Goal: Task Accomplishment & Management: Manage account settings

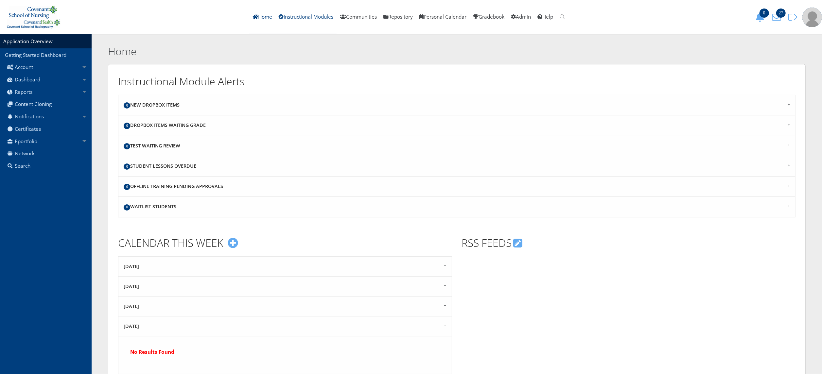
click at [314, 17] on link "Instructional Modules" at bounding box center [306, 17] width 61 height 34
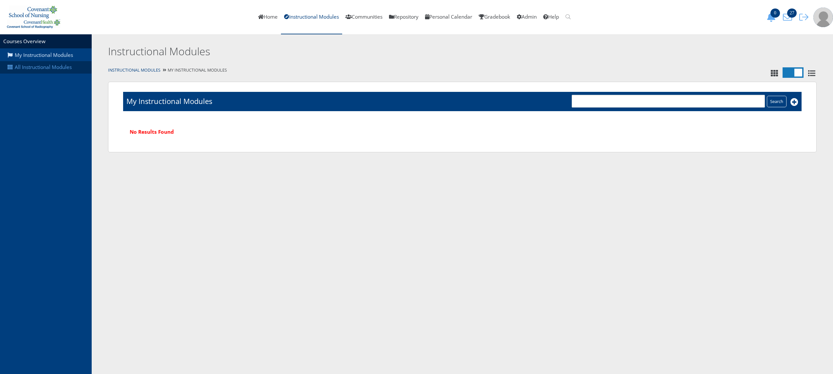
click at [44, 65] on link "All Instructional Modules" at bounding box center [46, 67] width 92 height 12
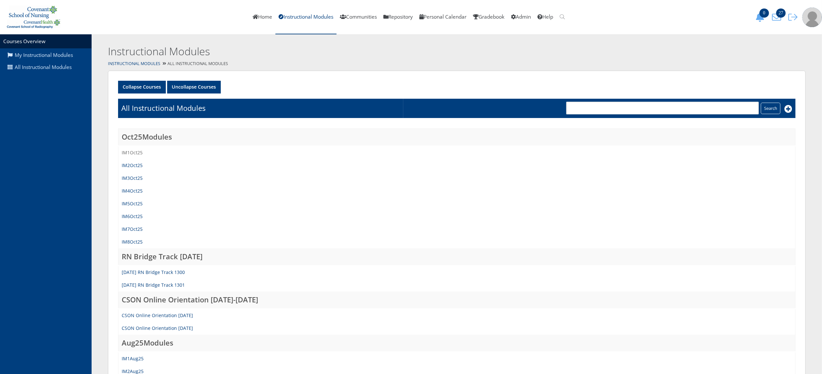
click at [136, 153] on link "IM1Oct25" at bounding box center [132, 153] width 21 height 6
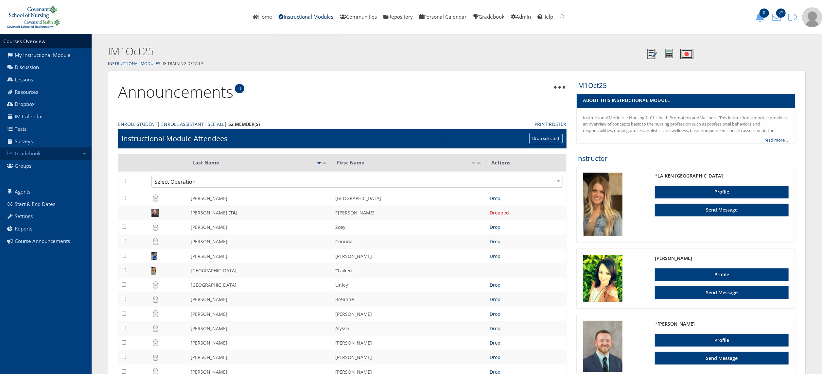
click at [43, 152] on link "Gradebook" at bounding box center [46, 154] width 92 height 12
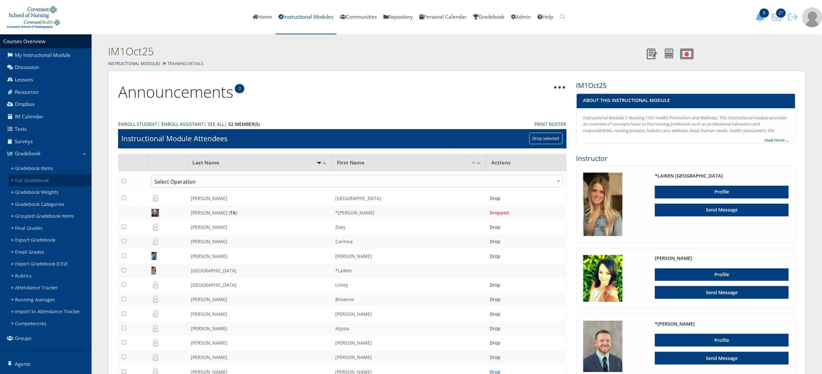
click at [52, 182] on link "Full Gradebook" at bounding box center [50, 180] width 83 height 12
click at [47, 167] on link "Gradebook Items" at bounding box center [50, 169] width 83 height 12
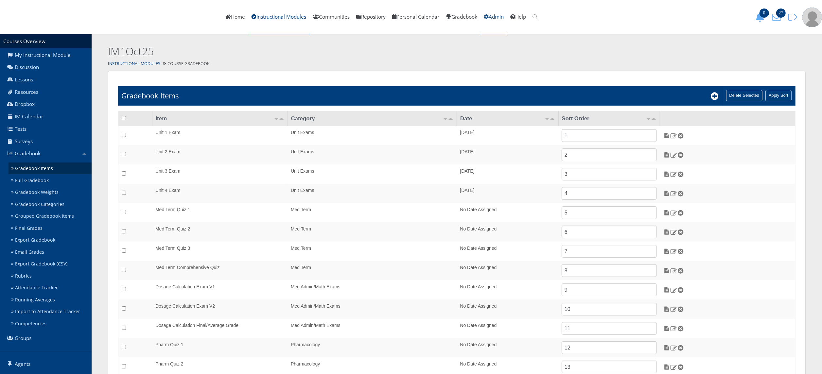
click at [508, 14] on link "Admin" at bounding box center [494, 17] width 27 height 34
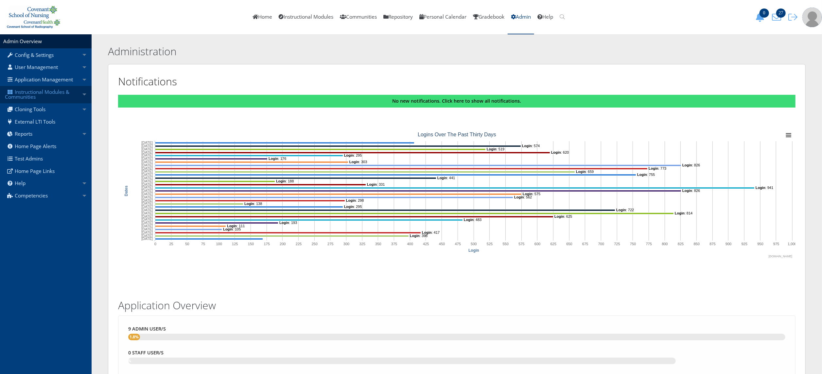
click at [49, 98] on link "Instructional Modules & Communities" at bounding box center [46, 94] width 92 height 17
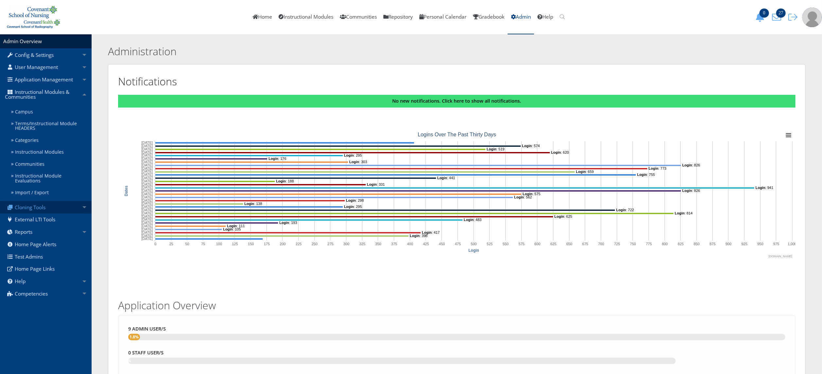
click at [54, 207] on link "Cloning Tools" at bounding box center [46, 207] width 92 height 12
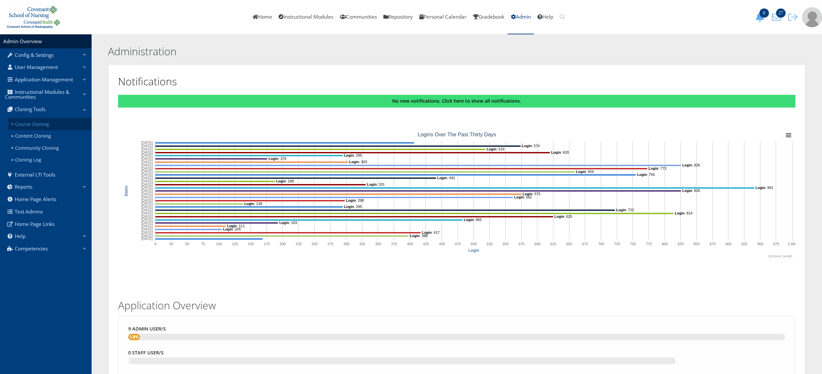
click at [62, 118] on link "Course Cloning" at bounding box center [50, 124] width 83 height 12
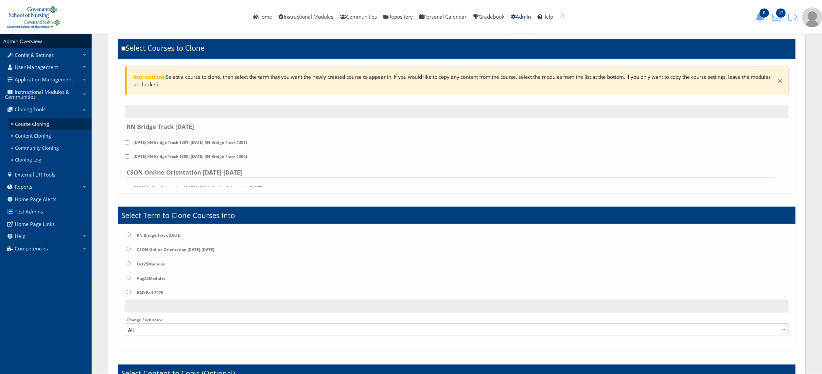
scroll to position [194, 0]
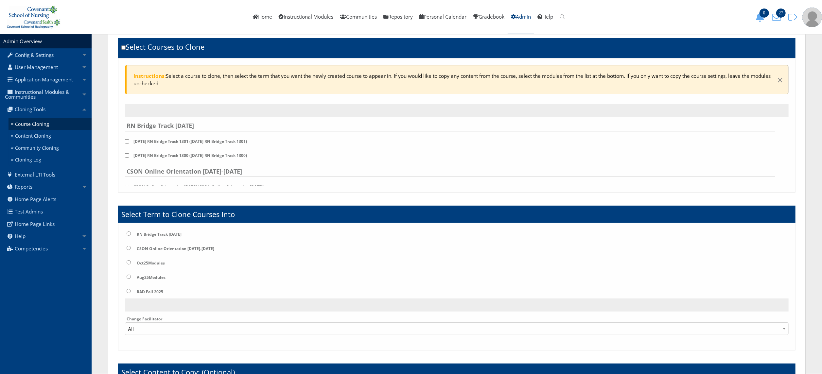
click at [128, 261] on input "radio" at bounding box center [129, 262] width 4 height 4
radio input "true"
click at [128, 137] on input "checkbox" at bounding box center [127, 135] width 4 height 4
checkbox input "true"
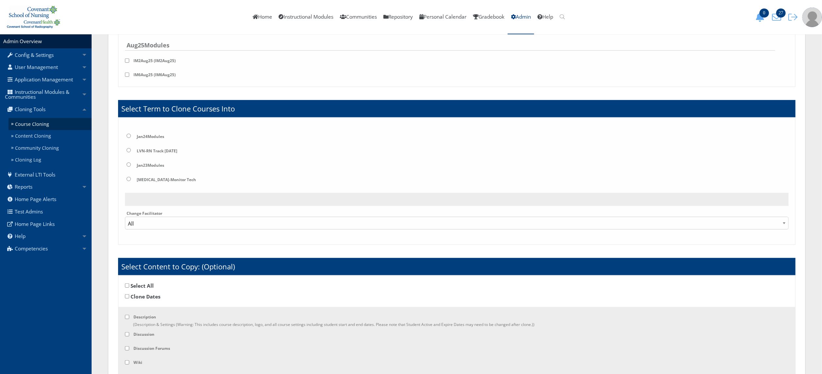
scroll to position [328, 0]
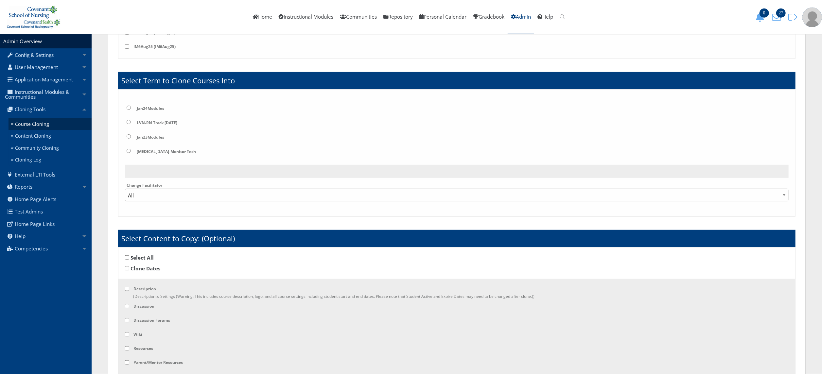
click at [128, 260] on input "checkbox" at bounding box center [127, 258] width 4 height 4
checkbox input "true"
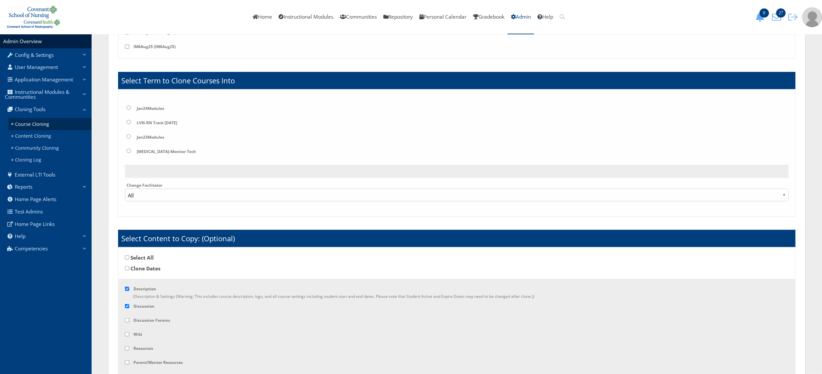
checkbox input "true"
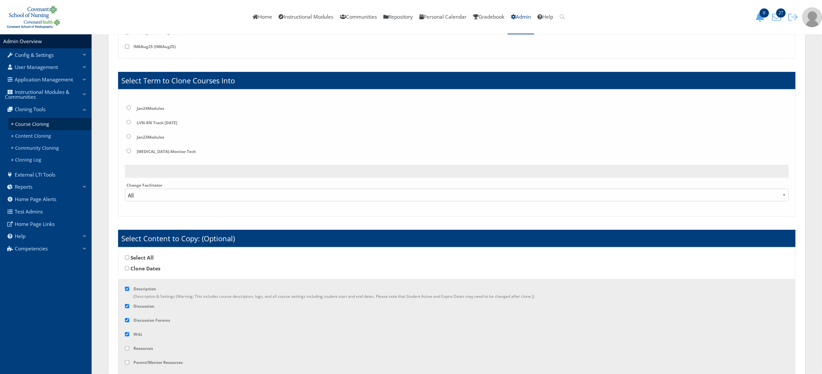
checkbox input "true"
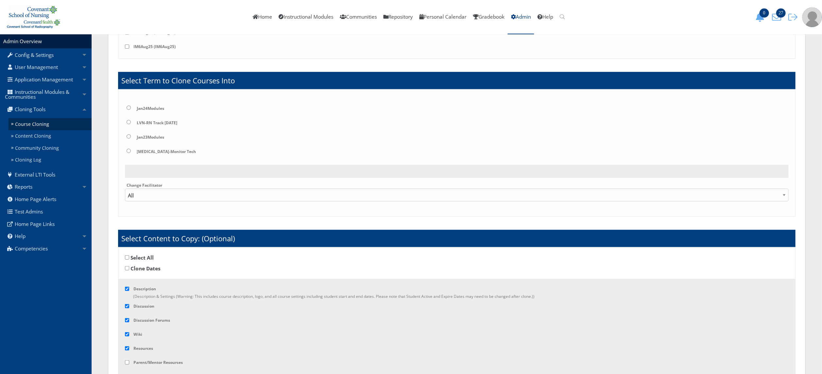
checkbox input "true"
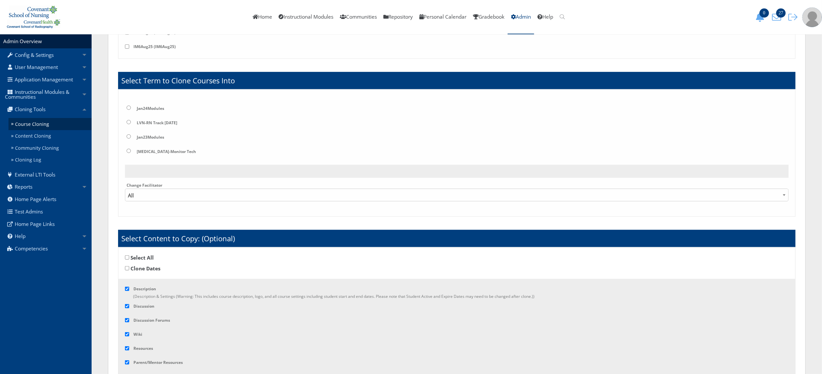
checkbox input "true"
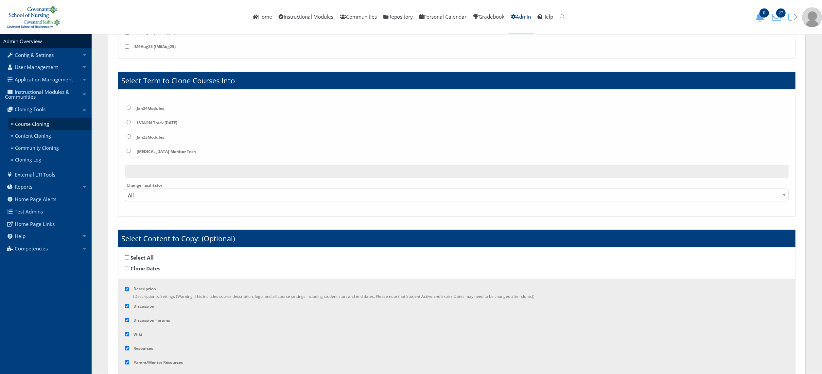
checkbox input "true"
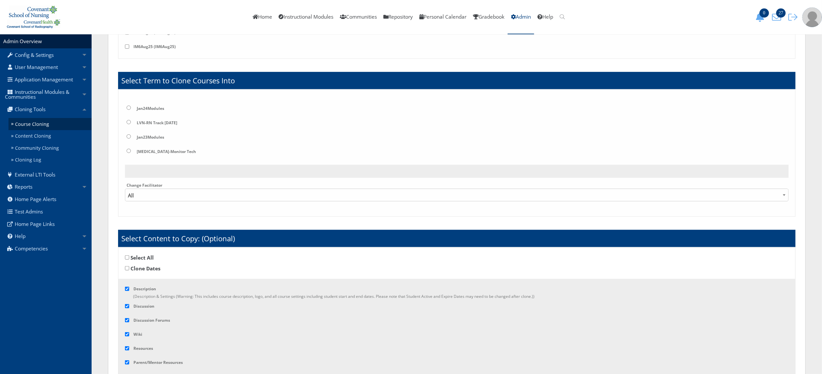
checkbox input "true"
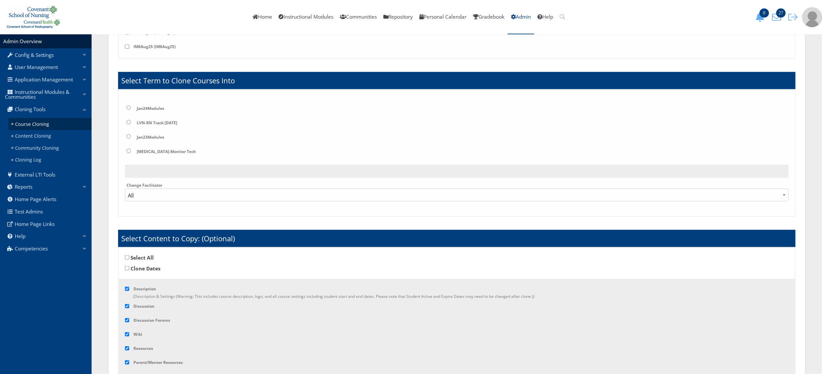
checkbox input "true"
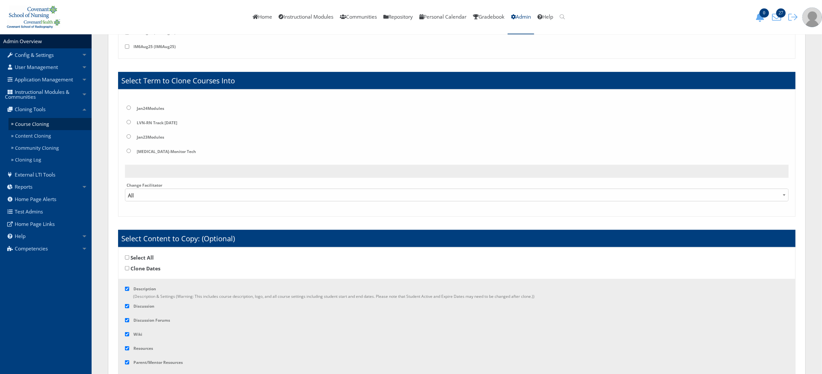
checkbox input "true"
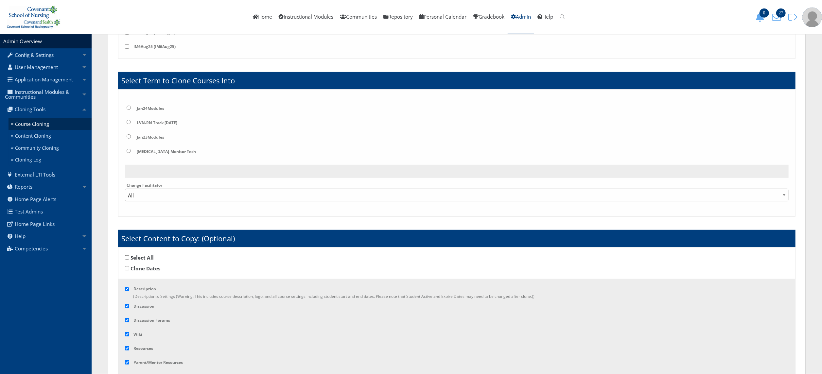
checkbox input "true"
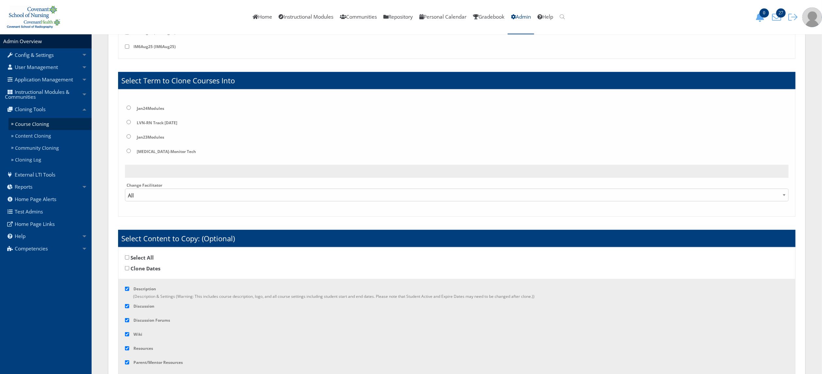
checkbox input "true"
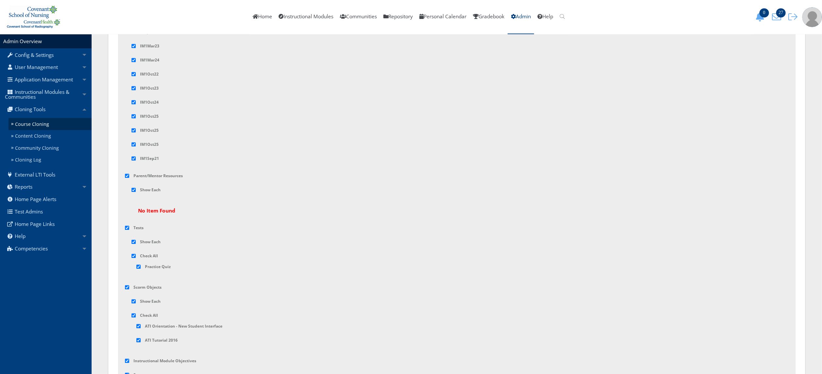
scroll to position [1274, 0]
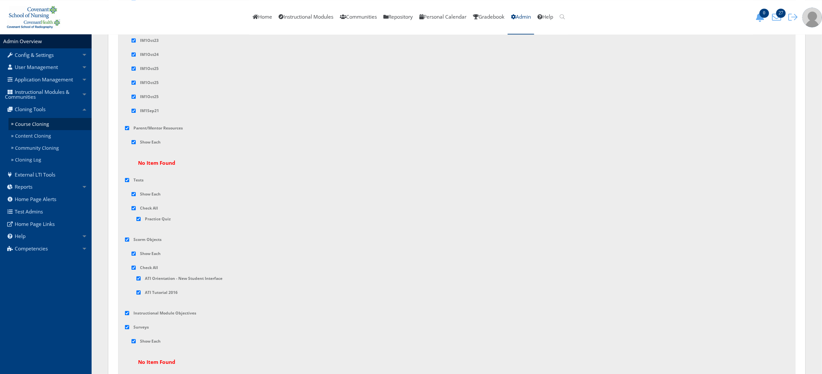
click at [127, 130] on input "checkbox" at bounding box center [127, 128] width 4 height 4
checkbox input "false"
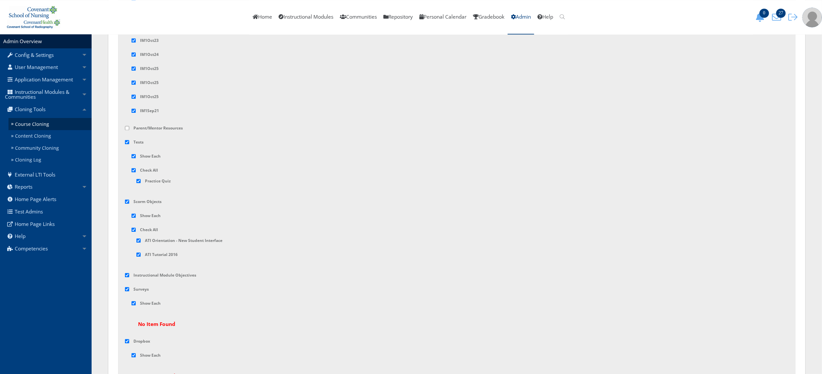
click at [128, 292] on input "checkbox" at bounding box center [127, 289] width 4 height 4
checkbox input "false"
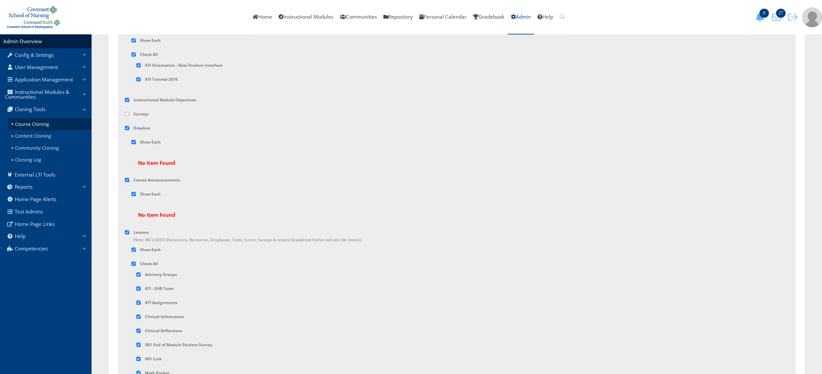
scroll to position [1462, 0]
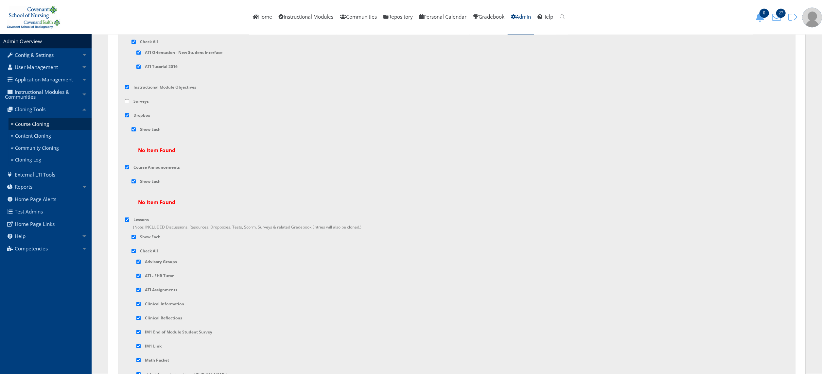
click at [127, 117] on input "checkbox" at bounding box center [127, 115] width 4 height 4
checkbox input "false"
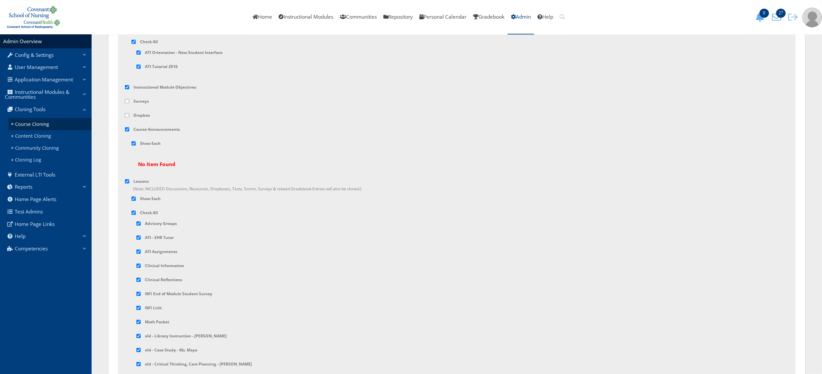
click at [127, 132] on input "checkbox" at bounding box center [127, 129] width 4 height 4
checkbox input "false"
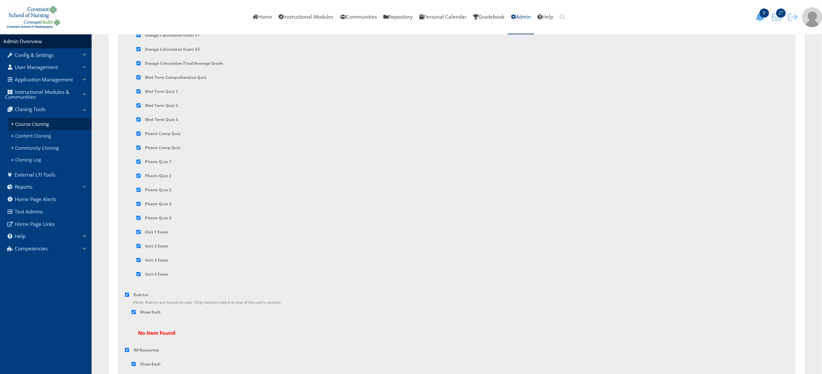
scroll to position [2591, 0]
click at [139, 188] on input "checkbox" at bounding box center [138, 186] width 4 height 4
checkbox input "false"
click at [139, 146] on input "checkbox" at bounding box center [138, 143] width 4 height 4
checkbox input "false"
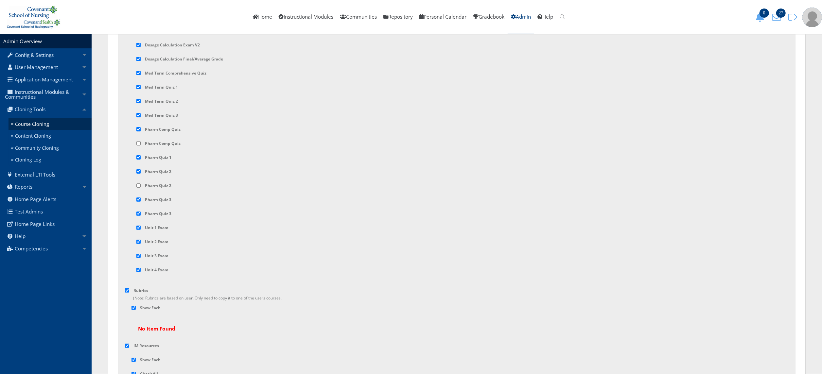
click at [140, 221] on div "Pharm Quiz 3" at bounding box center [464, 215] width 657 height 11
click at [140, 216] on input "checkbox" at bounding box center [138, 214] width 4 height 4
checkbox input "false"
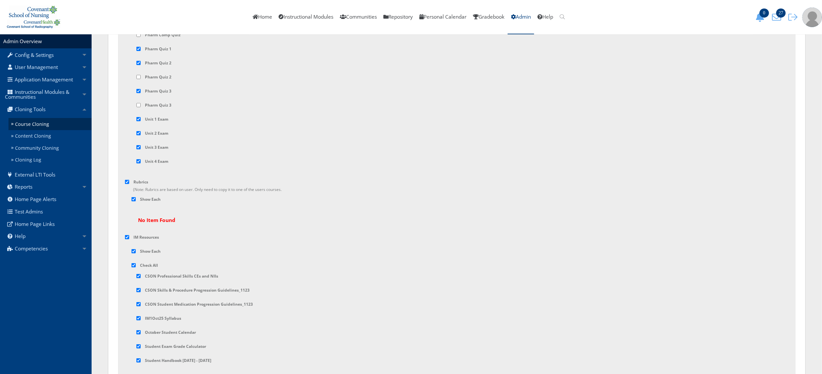
scroll to position [2758, 0]
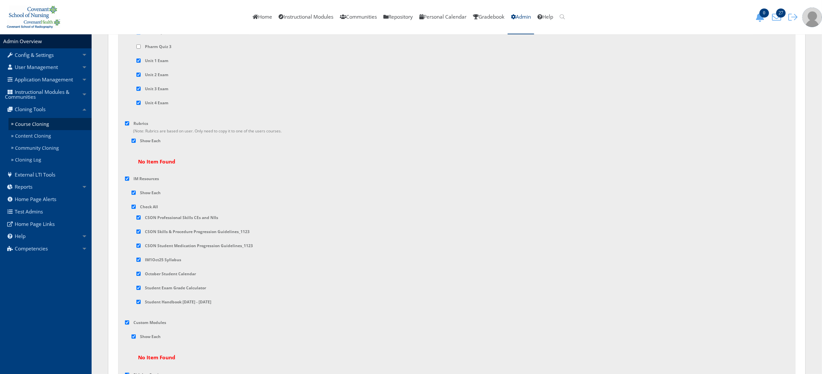
click at [127, 126] on input "checkbox" at bounding box center [127, 123] width 4 height 4
checkbox input "false"
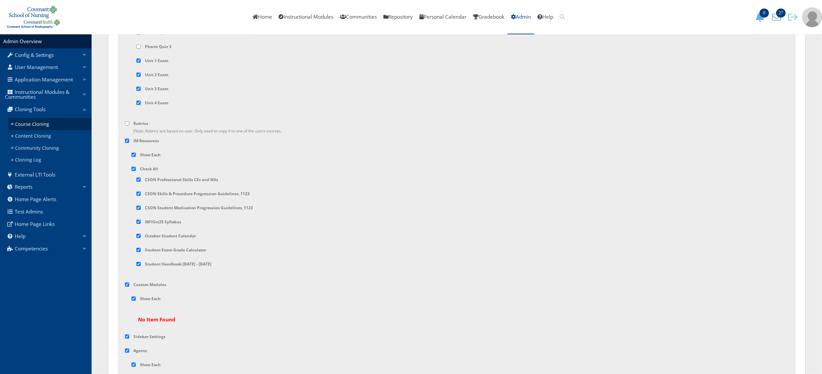
click at [127, 287] on input "checkbox" at bounding box center [127, 285] width 4 height 4
checkbox input "false"
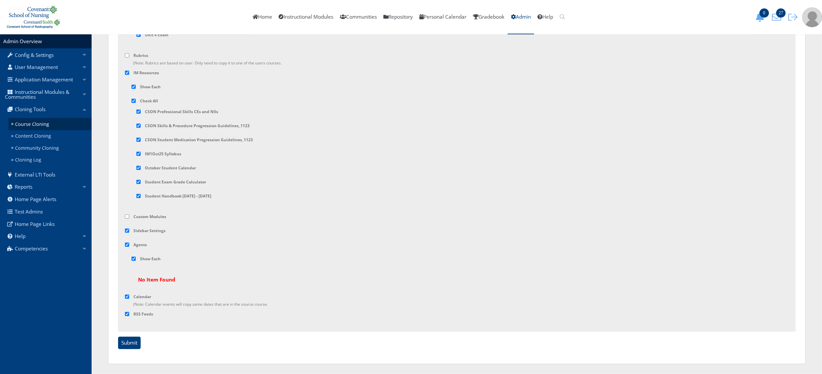
click at [128, 244] on input "checkbox" at bounding box center [127, 245] width 4 height 4
checkbox input "false"
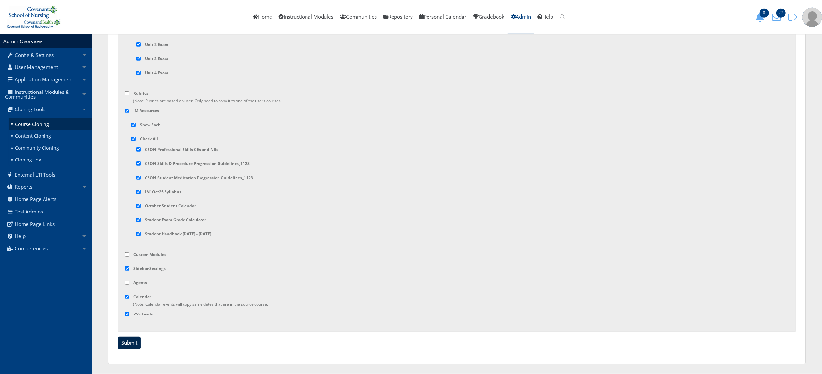
click at [128, 345] on input "Submit" at bounding box center [129, 343] width 23 height 12
click at [65, 96] on link "Instructional Modules & Communities" at bounding box center [46, 94] width 92 height 17
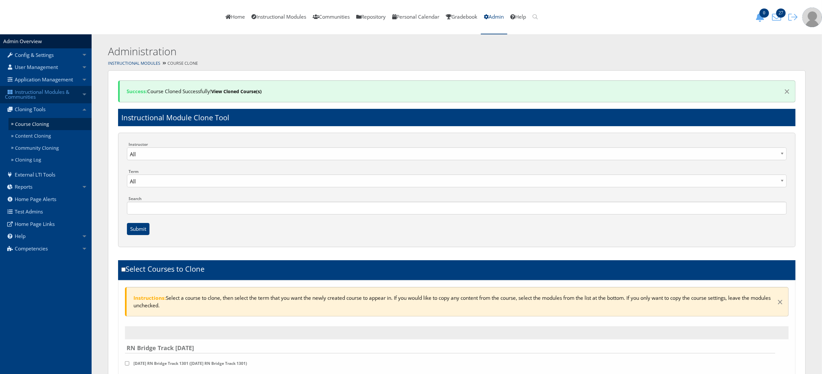
click at [56, 96] on link "Instructional Modules & Communities" at bounding box center [46, 94] width 92 height 17
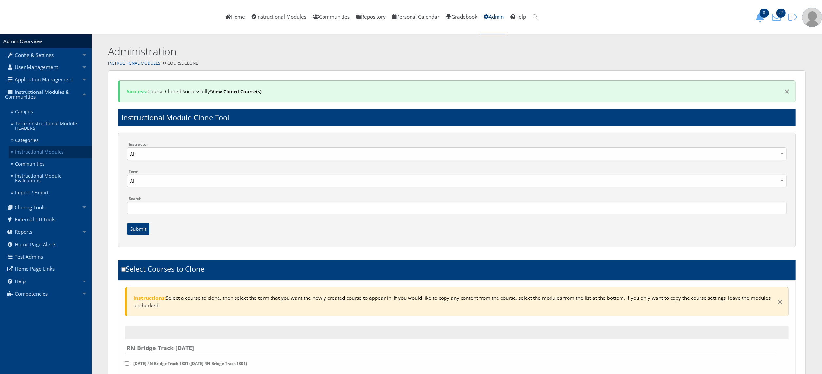
click at [51, 151] on link "Instructional Modules" at bounding box center [50, 152] width 83 height 12
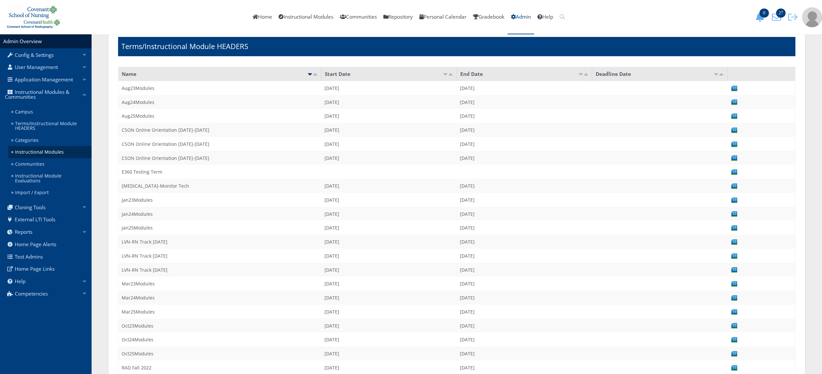
scroll to position [44, 0]
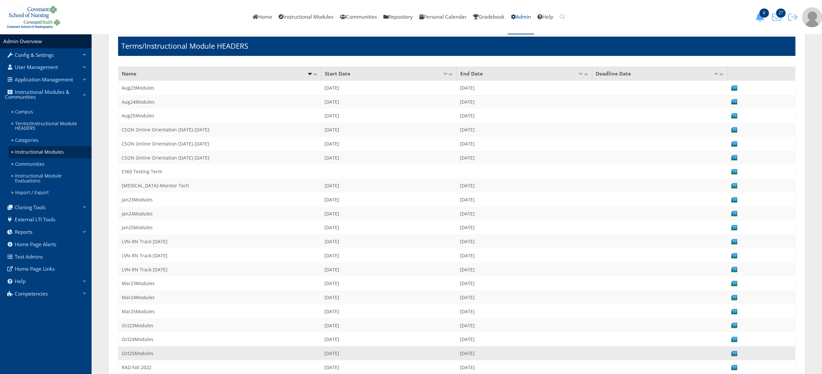
click at [139, 347] on td "Oct25Modules" at bounding box center [219, 354] width 203 height 14
click at [735, 350] on img at bounding box center [734, 353] width 7 height 7
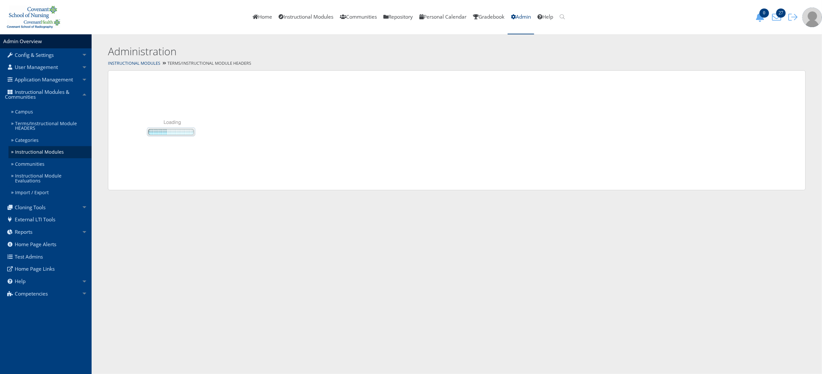
scroll to position [0, 0]
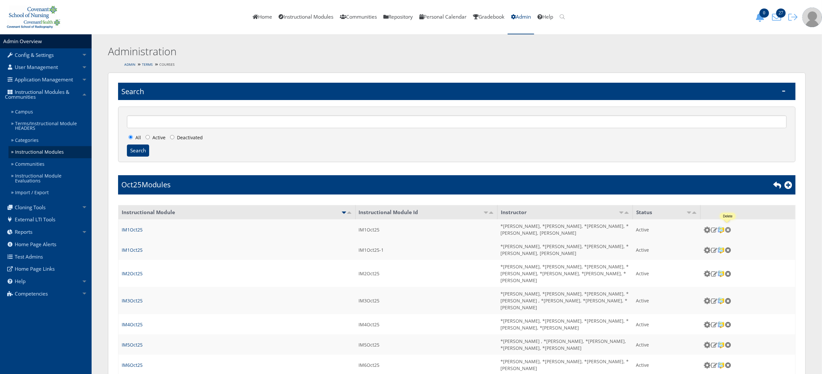
click at [727, 230] on img at bounding box center [728, 230] width 7 height 6
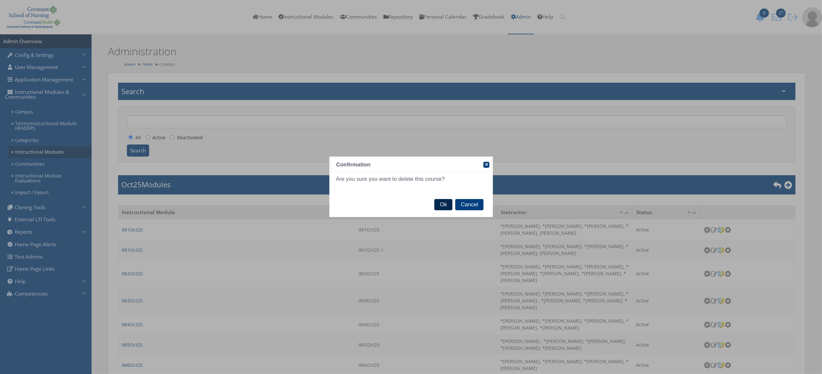
click at [442, 208] on span "Ok" at bounding box center [444, 204] width 18 height 11
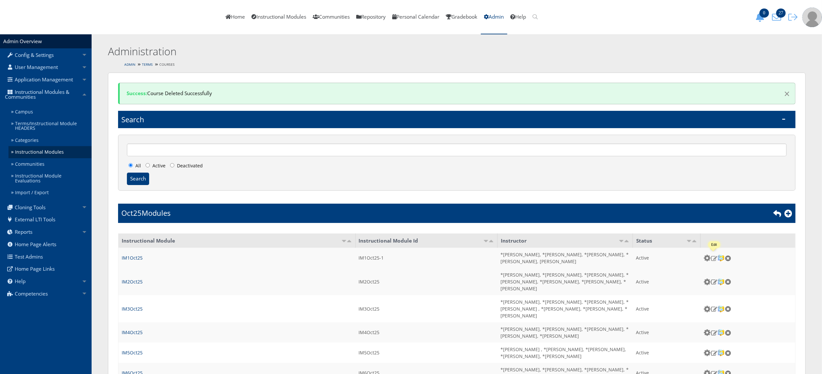
click at [715, 257] on img at bounding box center [714, 259] width 7 height 6
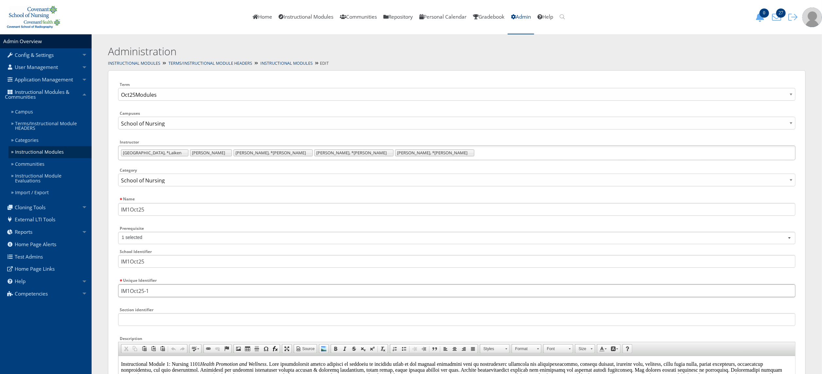
click at [170, 293] on input "IM1Oct25-1" at bounding box center [457, 291] width 678 height 13
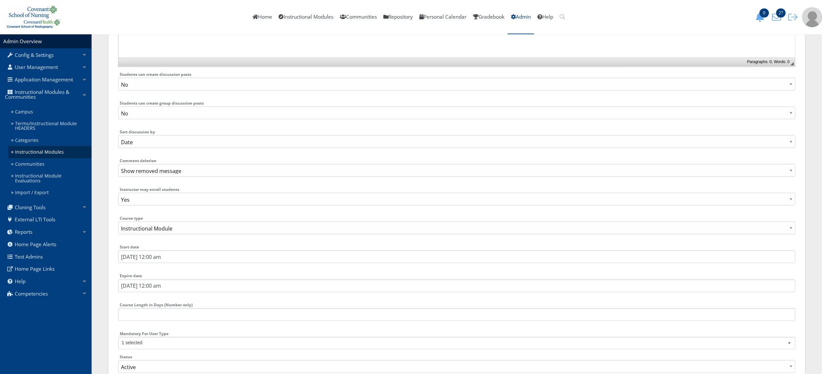
scroll to position [833, 0]
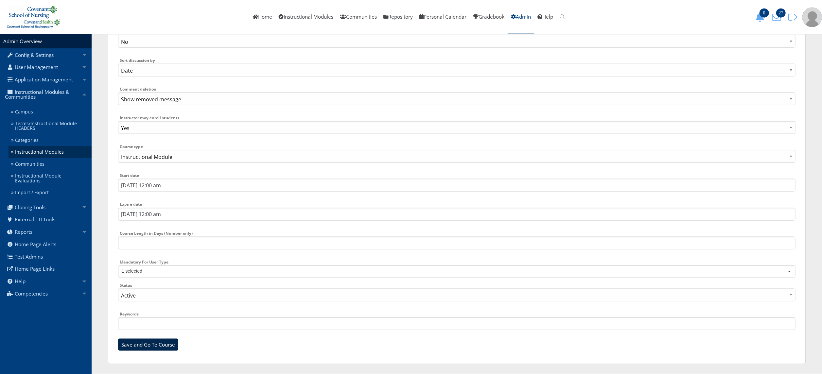
type input "IM1Oct25"
click at [150, 343] on input "Save and Go To Course" at bounding box center [148, 345] width 60 height 12
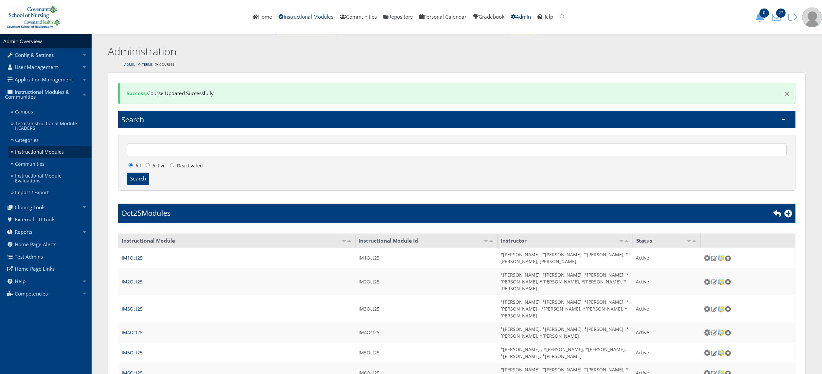
click at [316, 16] on link "Instructional Modules" at bounding box center [306, 17] width 61 height 34
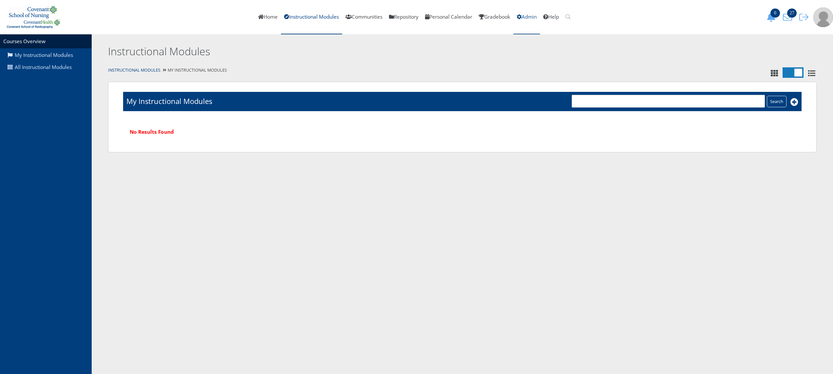
click at [535, 14] on link "Admin" at bounding box center [526, 17] width 27 height 34
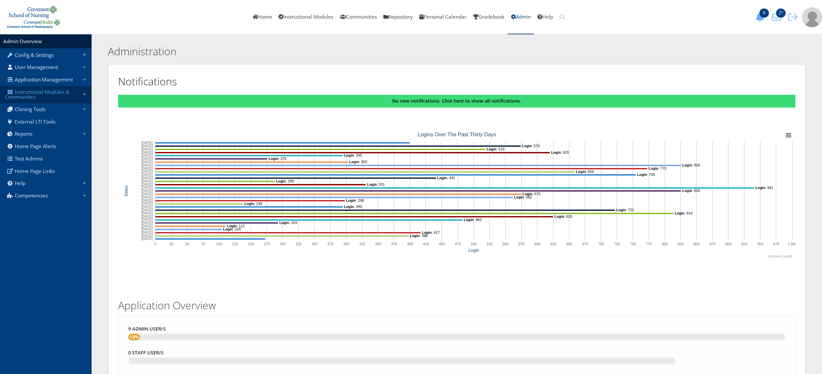
click at [45, 98] on link "Instructional Modules & Communities" at bounding box center [46, 94] width 92 height 17
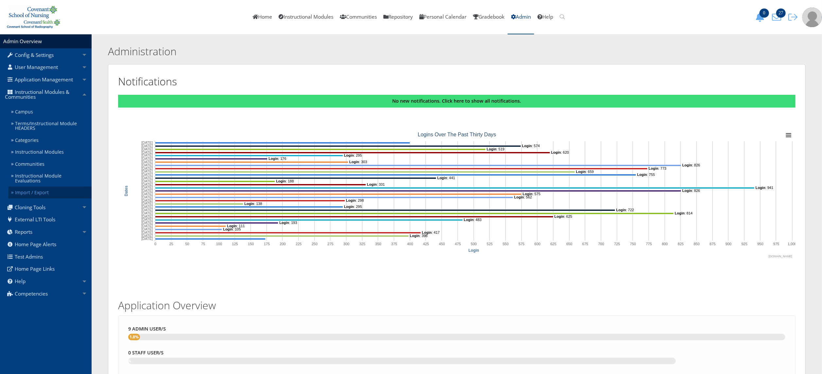
click at [56, 191] on link "Import / Export" at bounding box center [50, 193] width 83 height 12
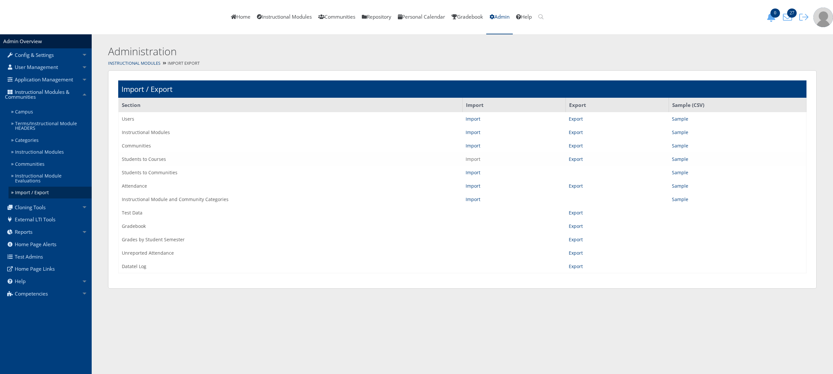
click at [472, 158] on link "Import" at bounding box center [472, 159] width 15 height 6
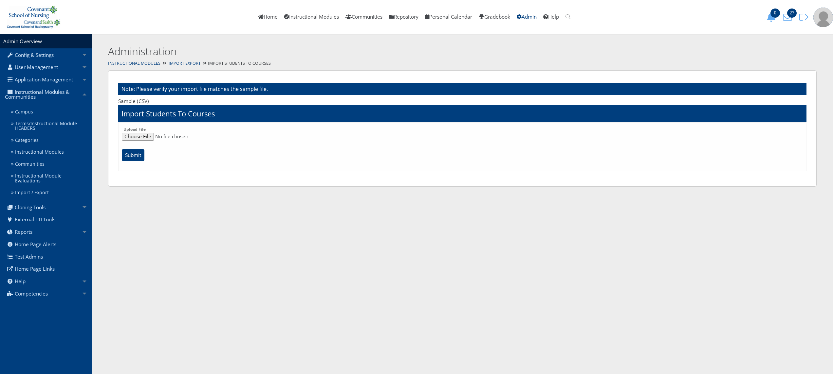
click at [146, 135] on input "file" at bounding box center [462, 137] width 681 height 8
type input "C:\fakepath\im1thru8studentstocourses.csv"
click at [129, 152] on input "Submit" at bounding box center [133, 155] width 23 height 12
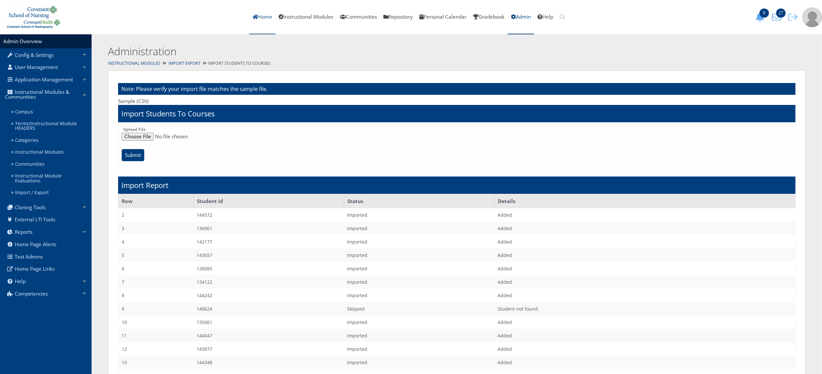
click at [254, 20] on link "Home" at bounding box center [262, 17] width 26 height 34
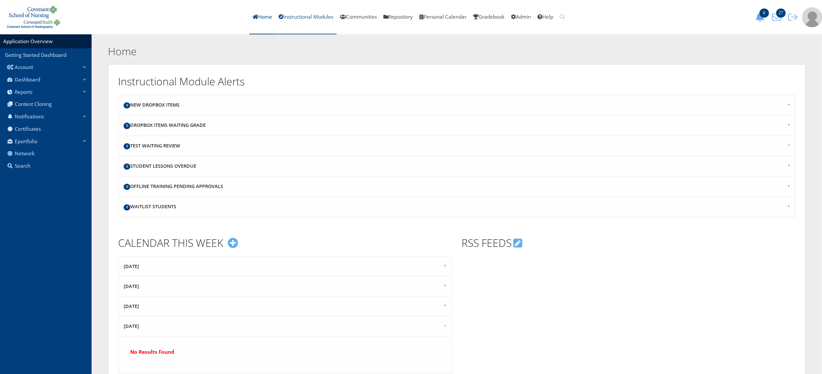
click at [317, 20] on link "Instructional Modules" at bounding box center [306, 17] width 61 height 34
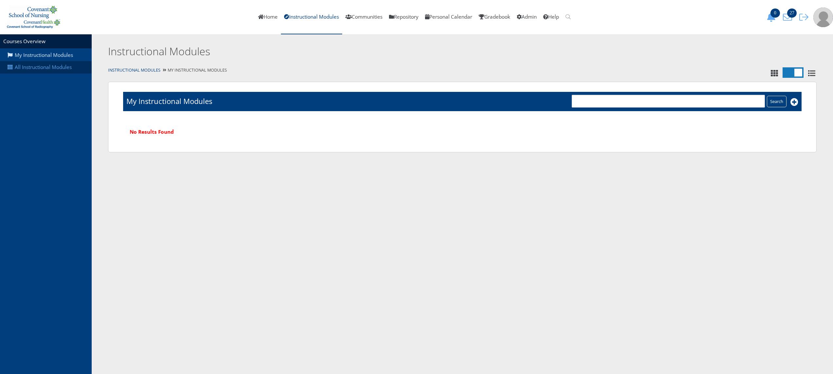
click at [20, 64] on link "All Instructional Modules" at bounding box center [46, 67] width 92 height 12
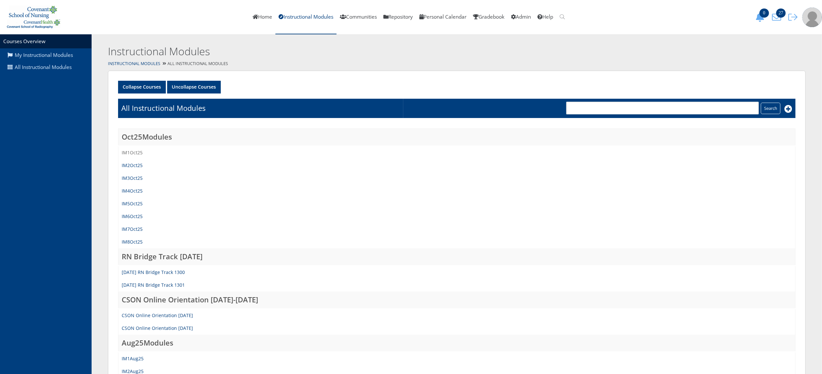
click at [137, 152] on link "IM1Oct25" at bounding box center [132, 153] width 21 height 6
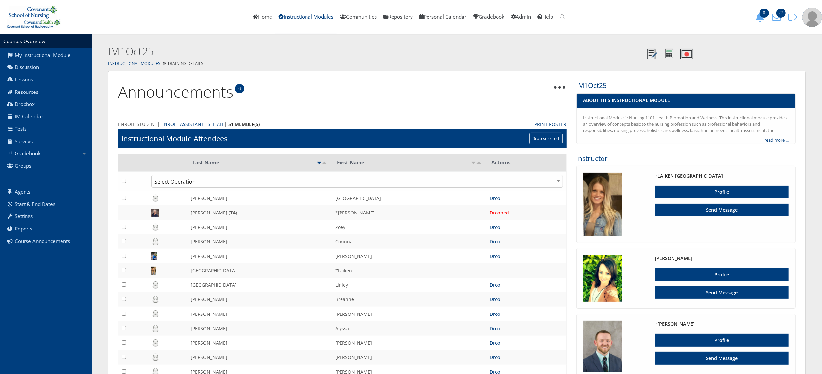
click at [147, 122] on link "Enroll Student" at bounding box center [137, 124] width 39 height 7
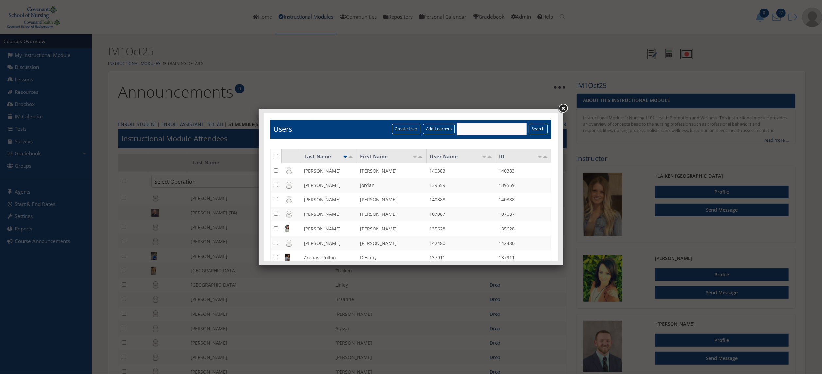
click at [460, 128] on input "input" at bounding box center [492, 128] width 70 height 13
type input "[PERSON_NAME]"
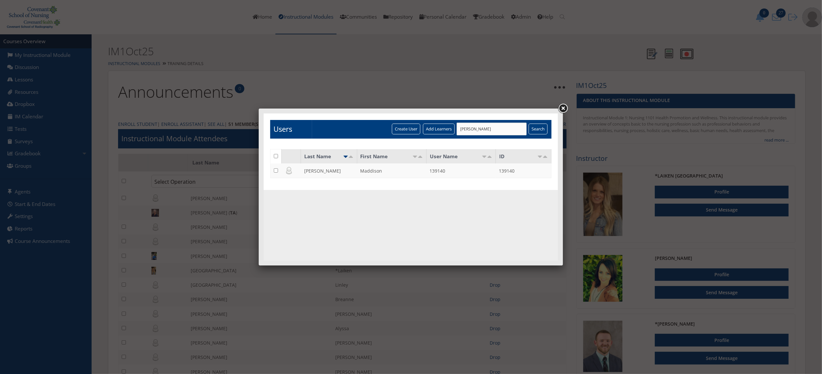
click at [274, 170] on input "checkbox" at bounding box center [276, 170] width 4 height 4
checkbox input "true"
click at [438, 126] on input "Add Learners" at bounding box center [439, 128] width 32 height 11
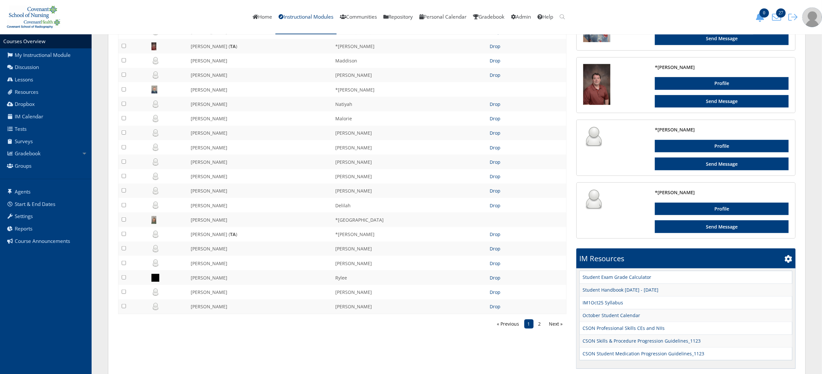
scroll to position [623, 0]
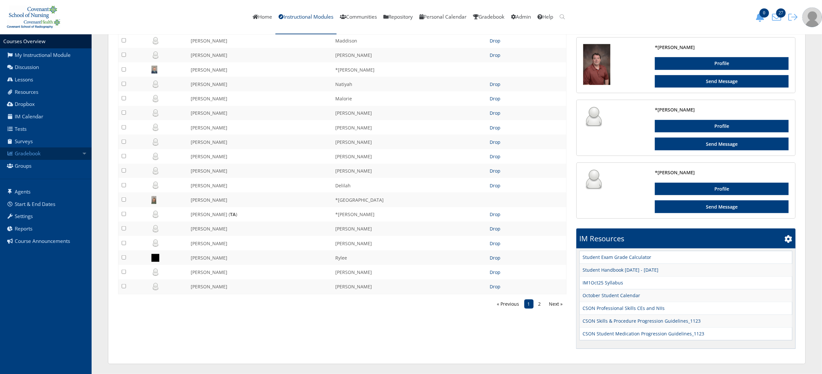
click at [77, 152] on link "Gradebook" at bounding box center [46, 154] width 92 height 12
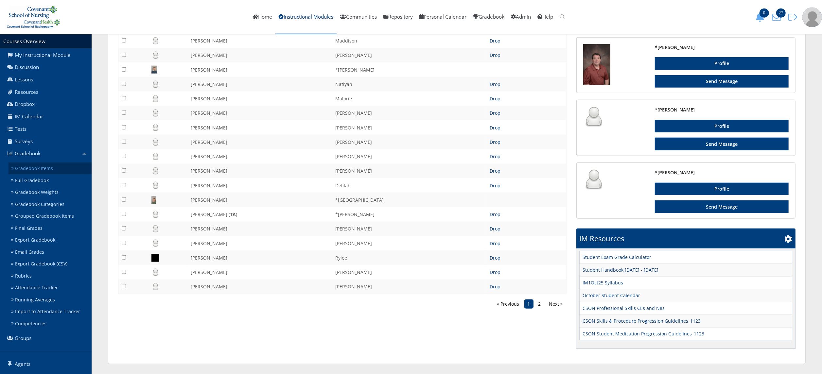
click at [72, 164] on link "Gradebook Items" at bounding box center [50, 169] width 83 height 12
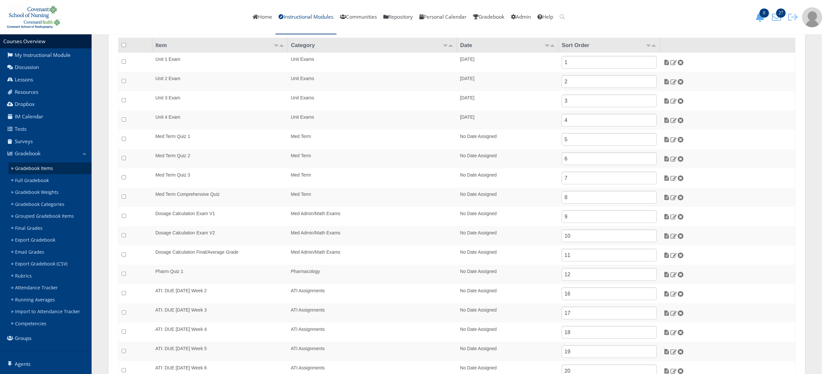
scroll to position [72, 0]
click at [51, 173] on link "Gradebook Items" at bounding box center [50, 169] width 83 height 12
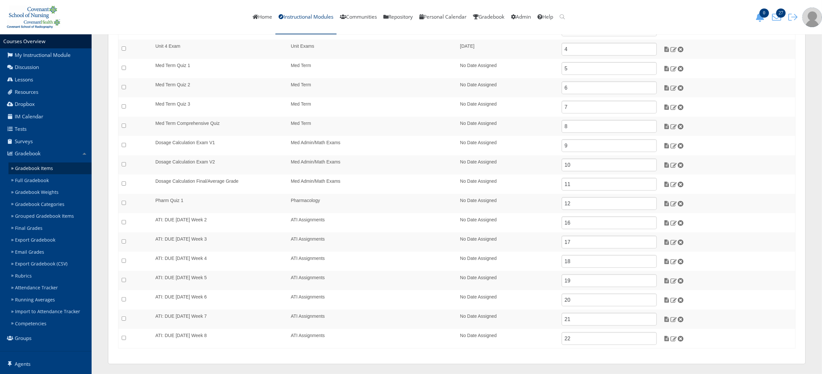
scroll to position [139, 0]
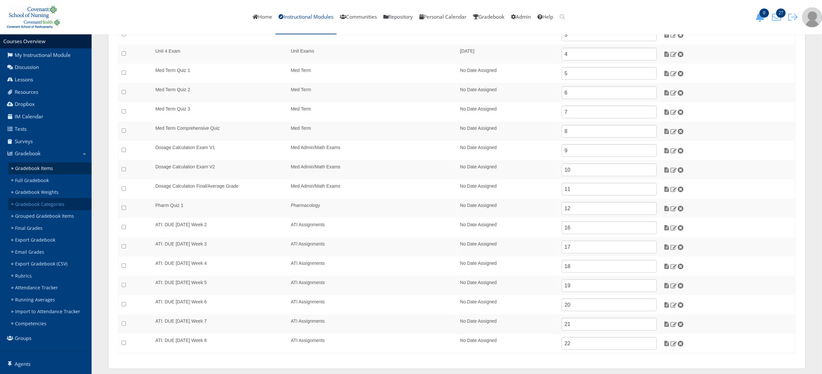
click at [58, 202] on link "Gradebook Categories" at bounding box center [50, 204] width 83 height 12
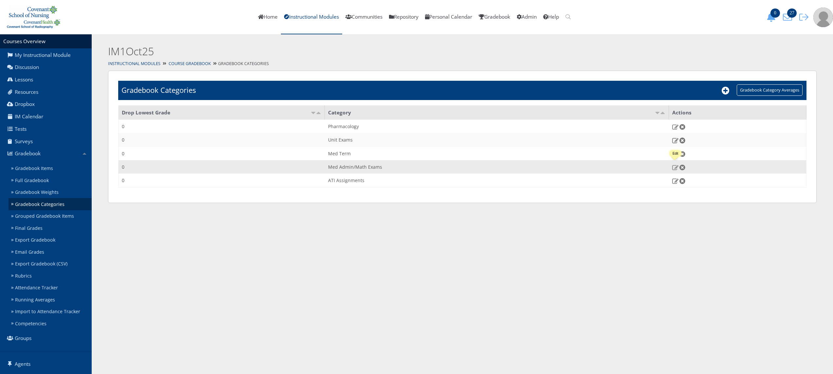
click at [672, 165] on img at bounding box center [675, 168] width 7 height 6
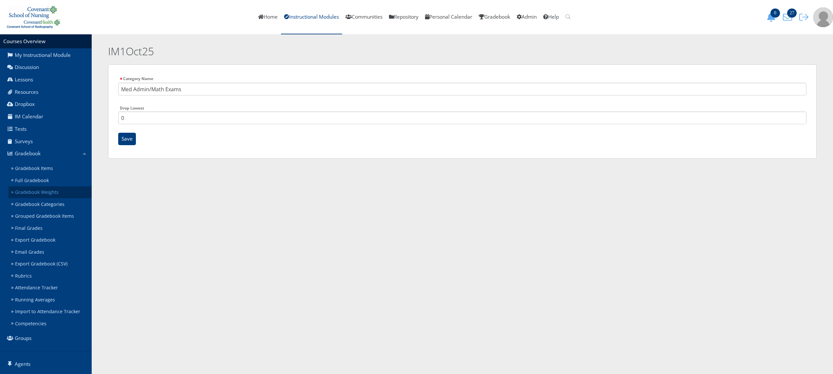
click at [43, 188] on link "Gradebook Weights" at bounding box center [50, 193] width 83 height 12
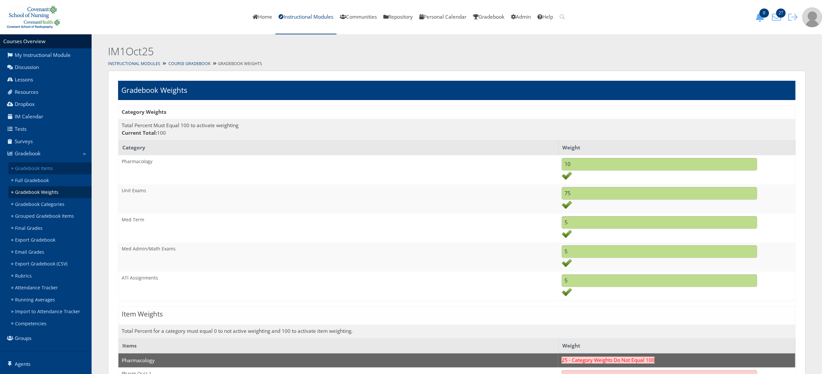
click at [41, 170] on link "Gradebook Items" at bounding box center [50, 169] width 83 height 12
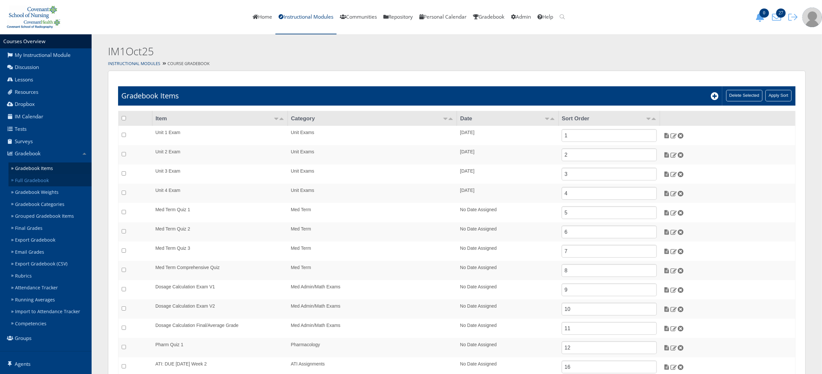
click at [50, 178] on link "Full Gradebook" at bounding box center [50, 180] width 83 height 12
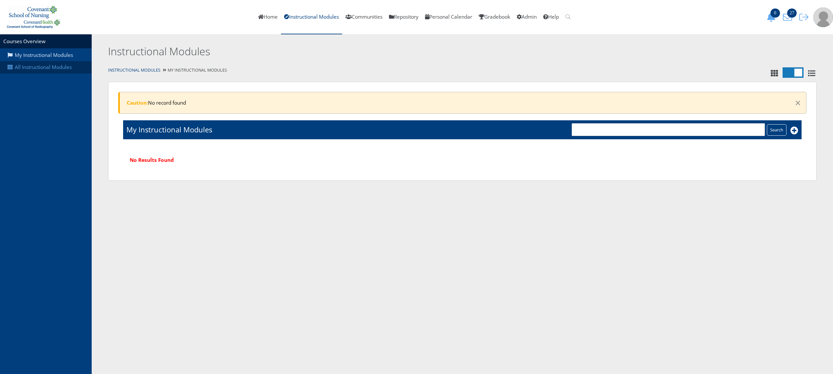
click at [53, 68] on link "All Instructional Modules" at bounding box center [46, 67] width 92 height 12
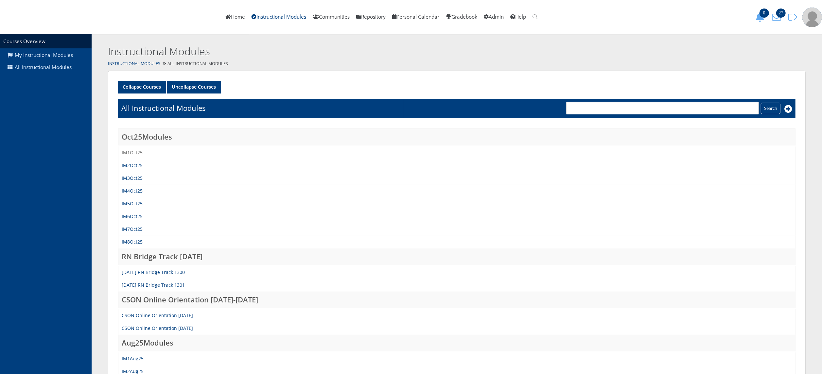
click at [134, 151] on link "IM1Oct25" at bounding box center [132, 153] width 21 height 6
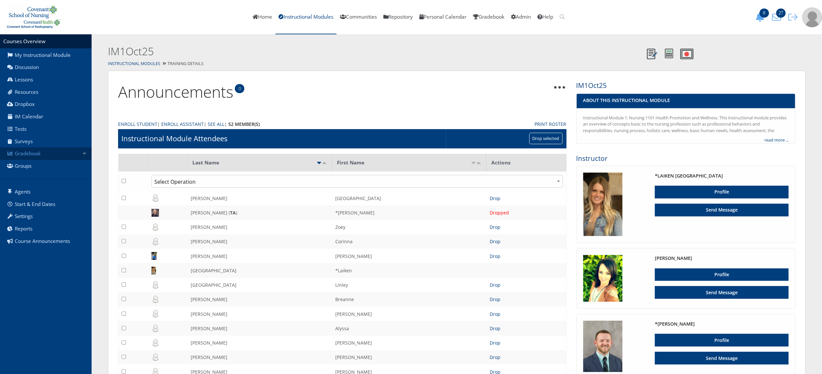
click at [54, 153] on link "Gradebook" at bounding box center [46, 154] width 92 height 12
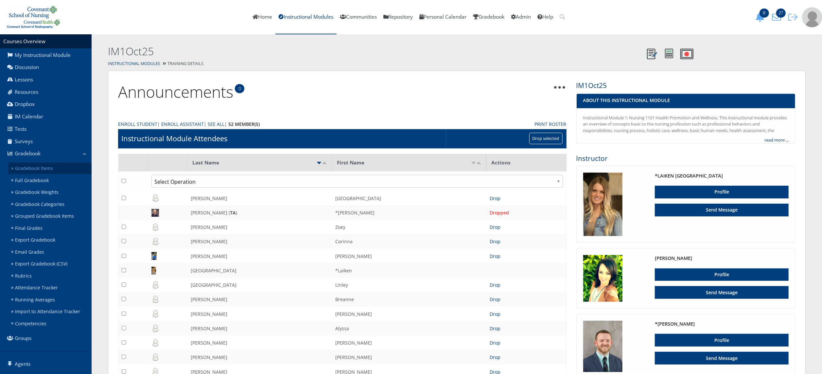
click at [49, 169] on link "Gradebook Items" at bounding box center [50, 169] width 83 height 12
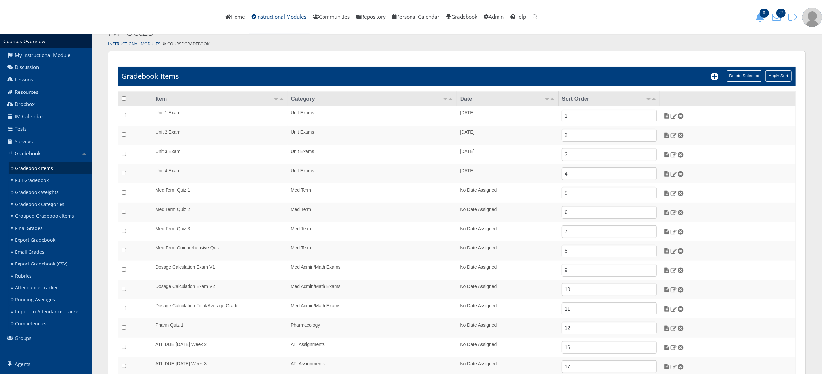
scroll to position [14, 0]
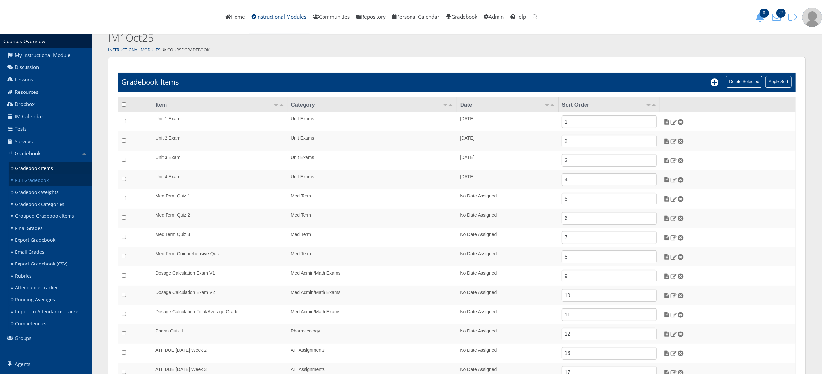
click at [62, 184] on link "Full Gradebook" at bounding box center [50, 180] width 83 height 12
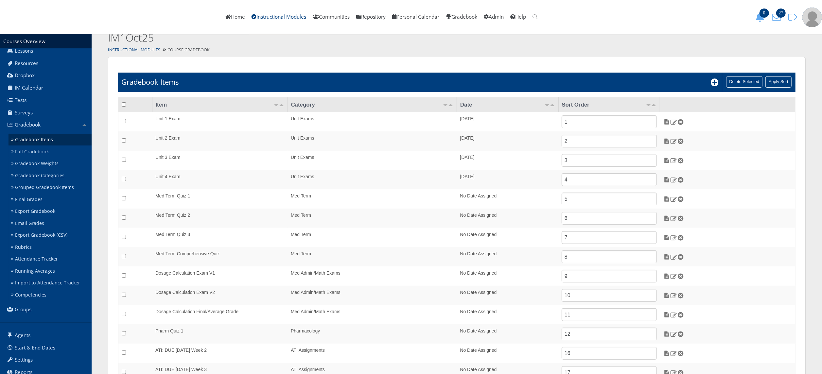
scroll to position [46, 0]
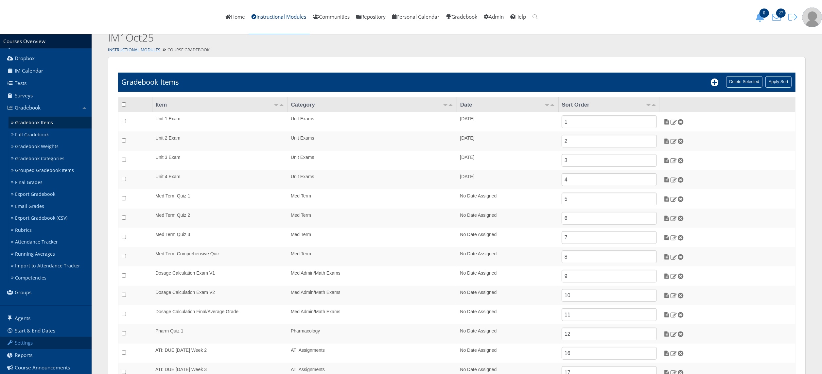
click at [50, 345] on link "Settings" at bounding box center [46, 343] width 92 height 12
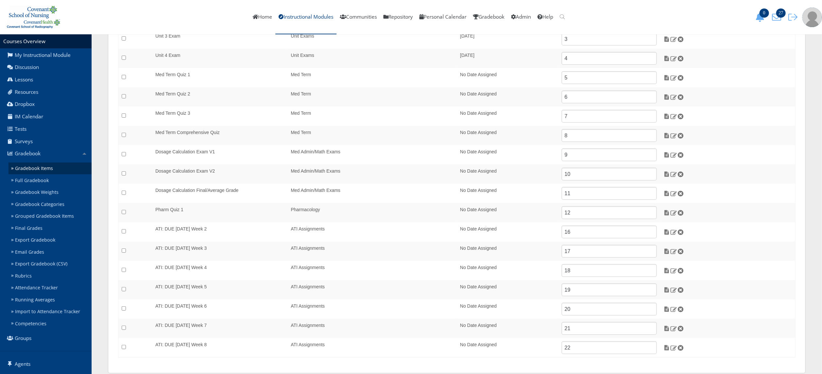
scroll to position [144, 0]
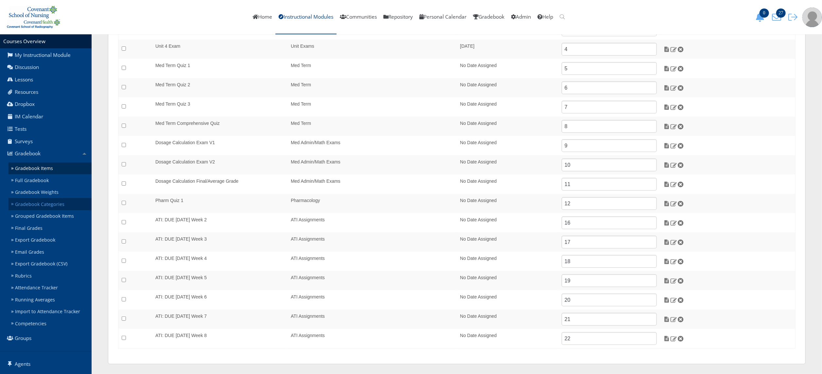
click at [54, 208] on link "Gradebook Categories" at bounding box center [50, 204] width 83 height 12
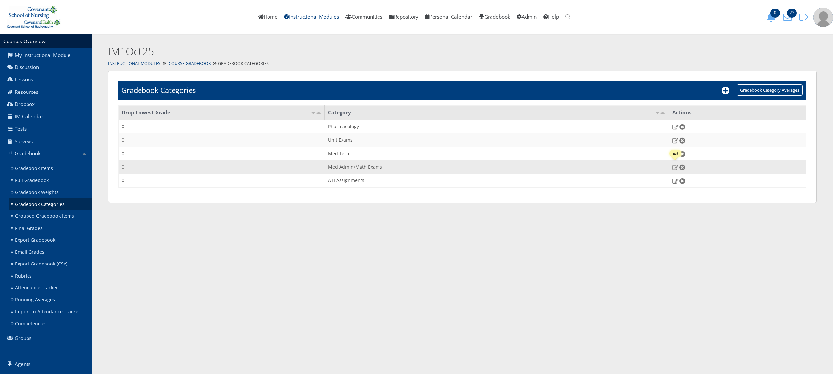
click at [676, 168] on img at bounding box center [675, 168] width 7 height 6
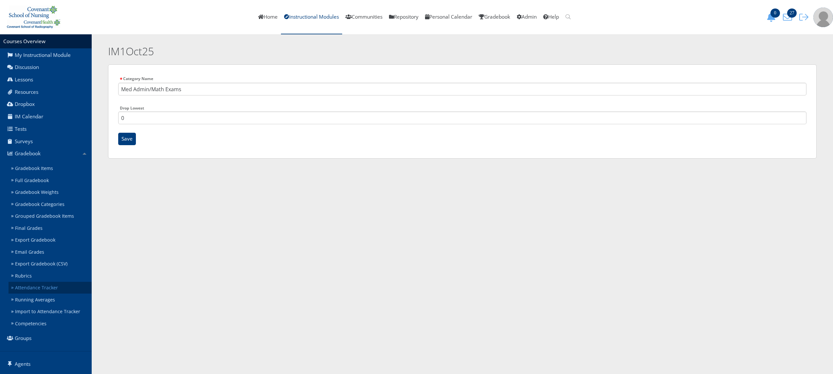
click at [51, 283] on link "Attendance Tracker" at bounding box center [50, 288] width 83 height 12
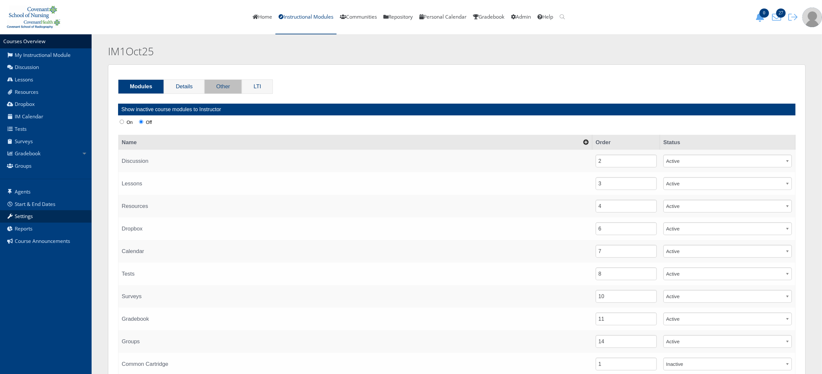
click at [225, 88] on link "Other" at bounding box center [223, 87] width 37 height 14
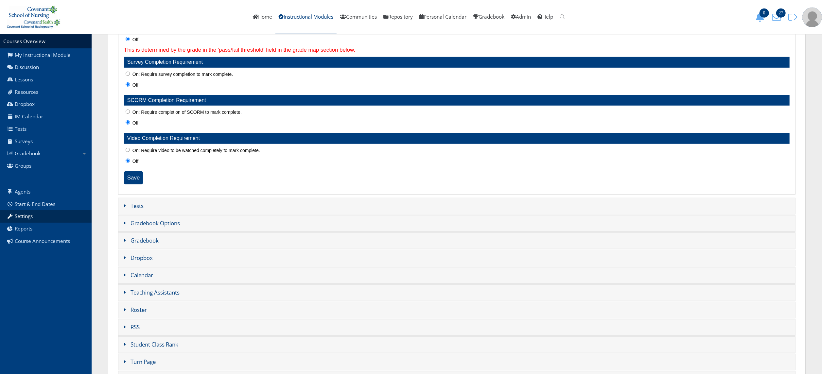
scroll to position [384, 0]
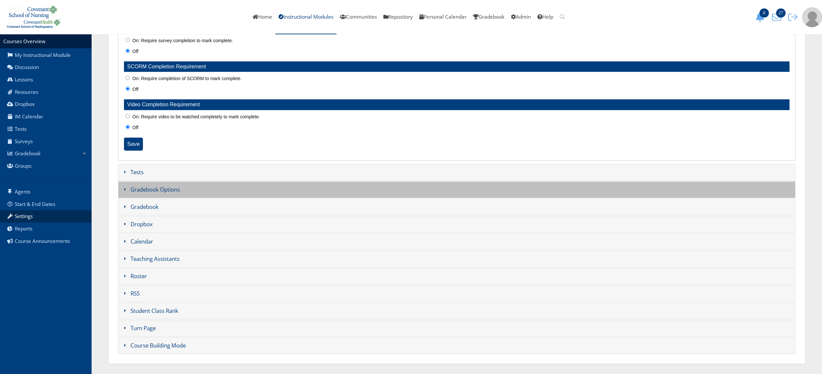
click at [218, 191] on h3 "Gradebook Options" at bounding box center [457, 190] width 678 height 17
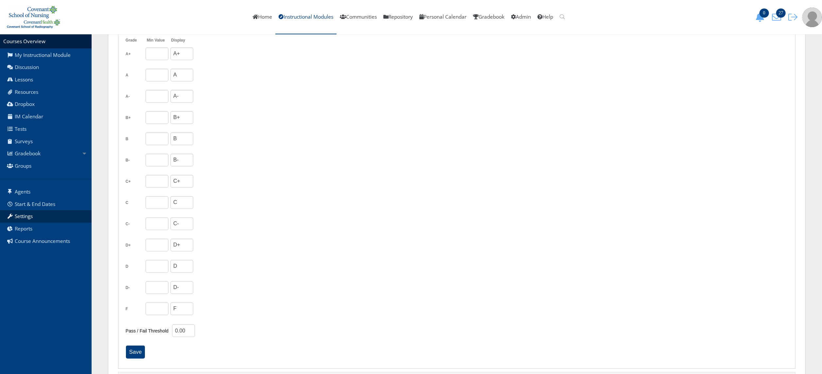
scroll to position [317, 0]
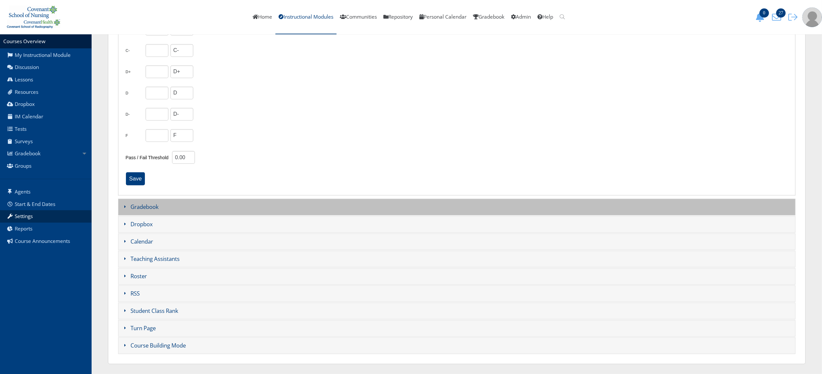
click at [439, 209] on h3 "Gradebook" at bounding box center [457, 207] width 678 height 17
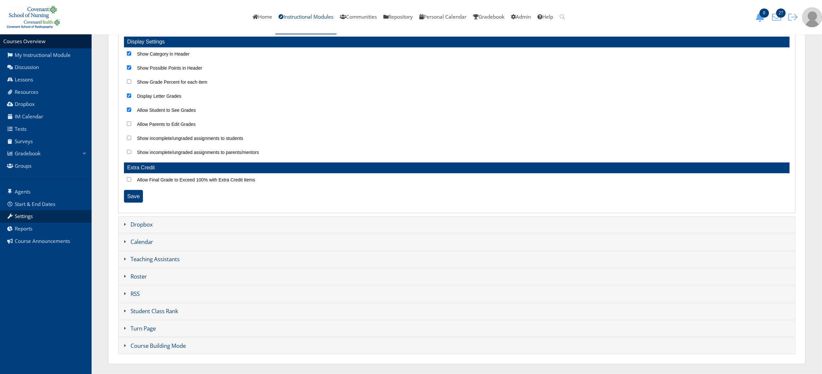
scroll to position [146, 0]
click at [167, 78] on label "Show Grade Percent for each item" at bounding box center [172, 82] width 74 height 8
click at [131, 80] on input "Show Grade Percent for each item" at bounding box center [129, 82] width 4 height 4
checkbox input "true"
click at [140, 64] on label "Show Possible Points in Header" at bounding box center [169, 68] width 68 height 8
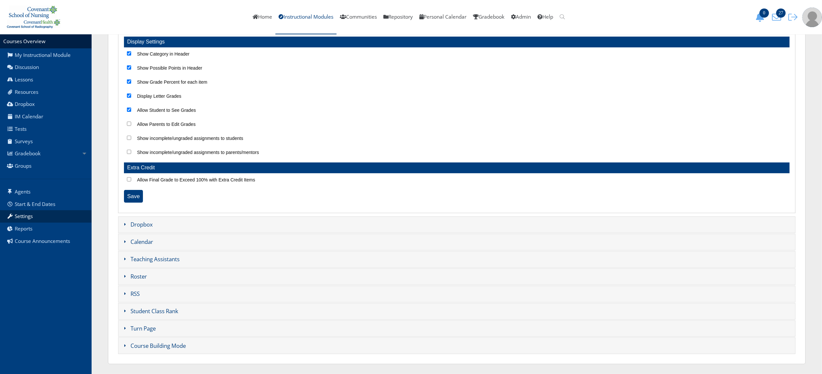
click at [131, 65] on input "Show Possible Points in Header" at bounding box center [129, 67] width 4 height 4
checkbox input "false"
click at [139, 52] on label "Show Category in Header" at bounding box center [163, 54] width 56 height 8
click at [131, 52] on input "Show Category in Header" at bounding box center [129, 53] width 4 height 4
checkbox input "false"
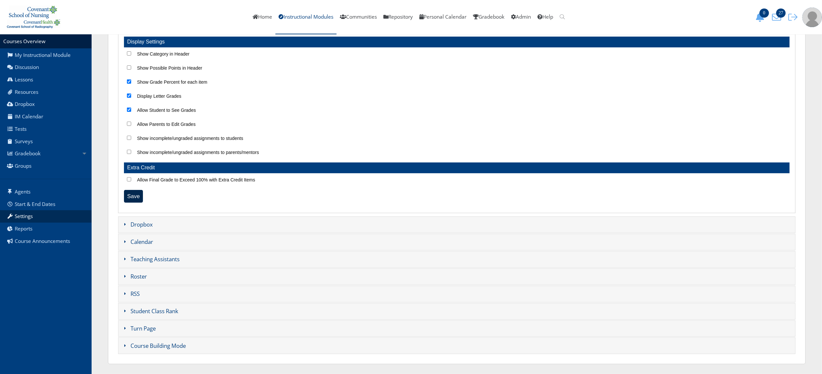
click at [136, 195] on input "Save" at bounding box center [133, 196] width 19 height 13
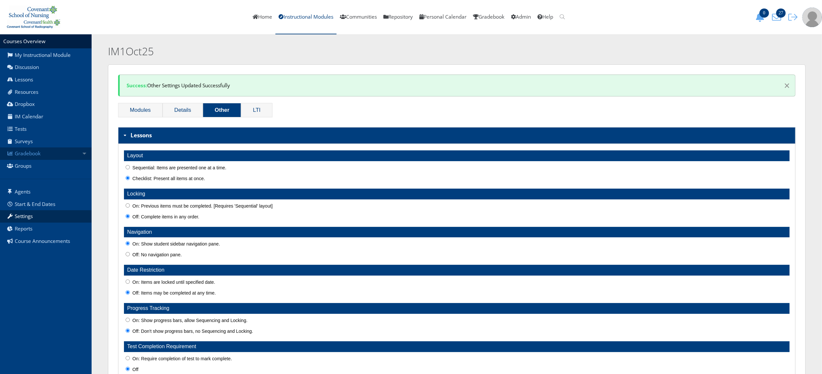
click at [57, 151] on link "Gradebook" at bounding box center [46, 154] width 92 height 12
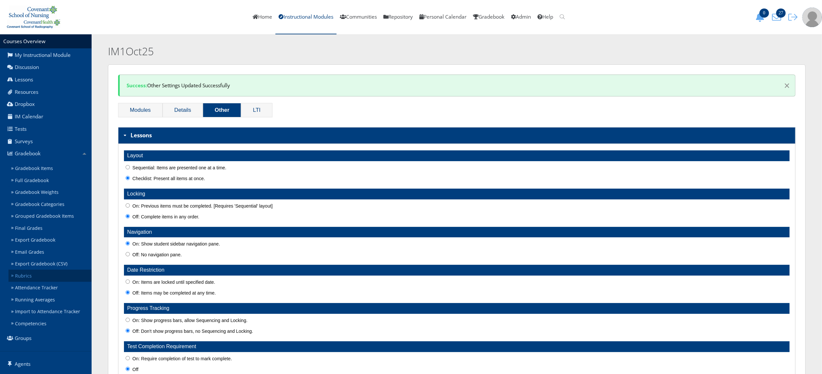
click at [63, 278] on link "Rubrics" at bounding box center [50, 276] width 83 height 12
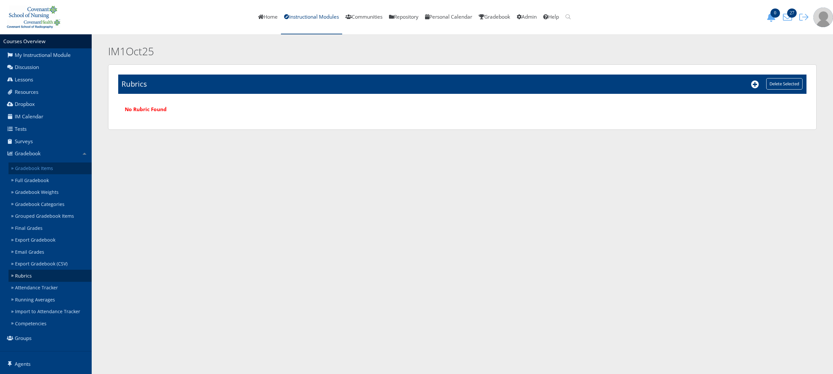
click at [55, 172] on link "Gradebook Items" at bounding box center [50, 169] width 83 height 12
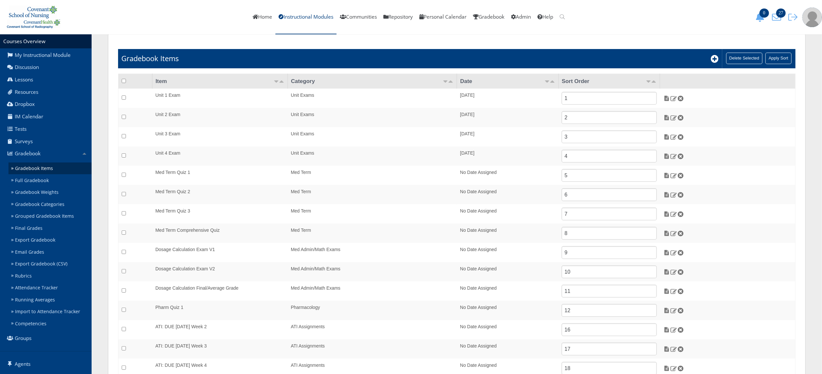
scroll to position [41, 0]
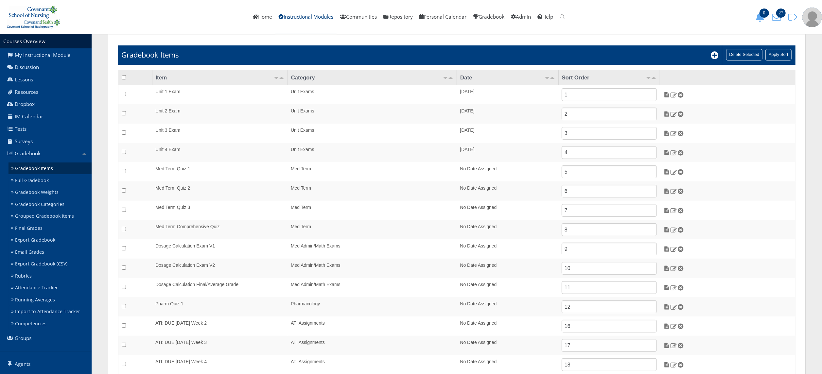
click at [166, 77] on td "Item" at bounding box center [219, 77] width 135 height 15
click at [160, 76] on td "Item" at bounding box center [219, 77] width 135 height 15
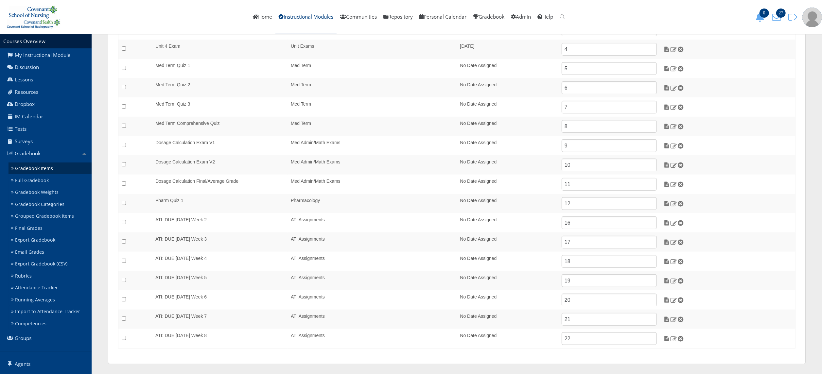
scroll to position [0, 0]
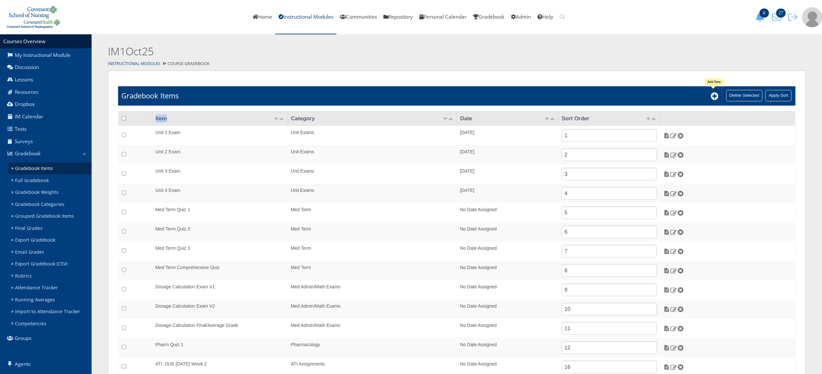
click at [715, 97] on icon at bounding box center [715, 96] width 8 height 8
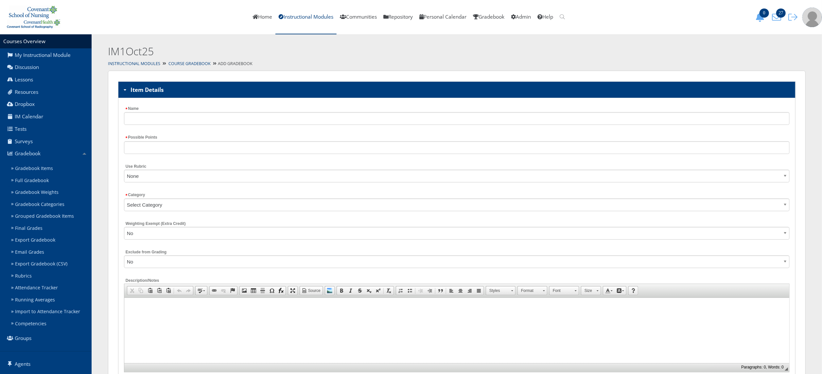
click at [665, 206] on select "Select Category Pharmacology Unit Exams Med Term Med Admin/Math Exams ATI Assig…" at bounding box center [457, 205] width 666 height 13
click at [185, 66] on link "Course Gradebook" at bounding box center [190, 64] width 42 height 6
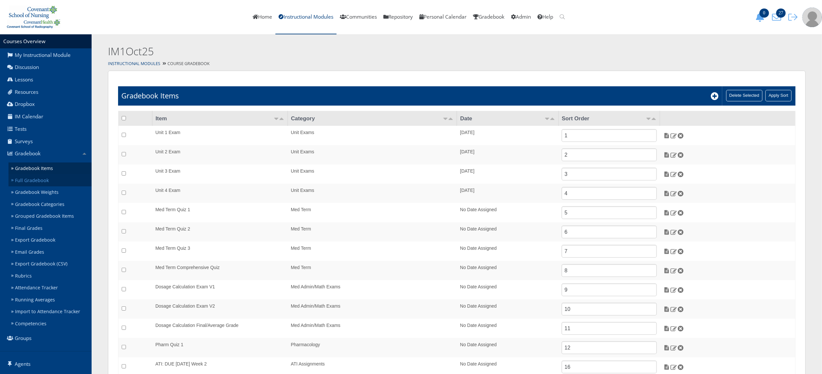
click at [55, 181] on link "Full Gradebook" at bounding box center [50, 180] width 83 height 12
